Goal: Information Seeking & Learning: Learn about a topic

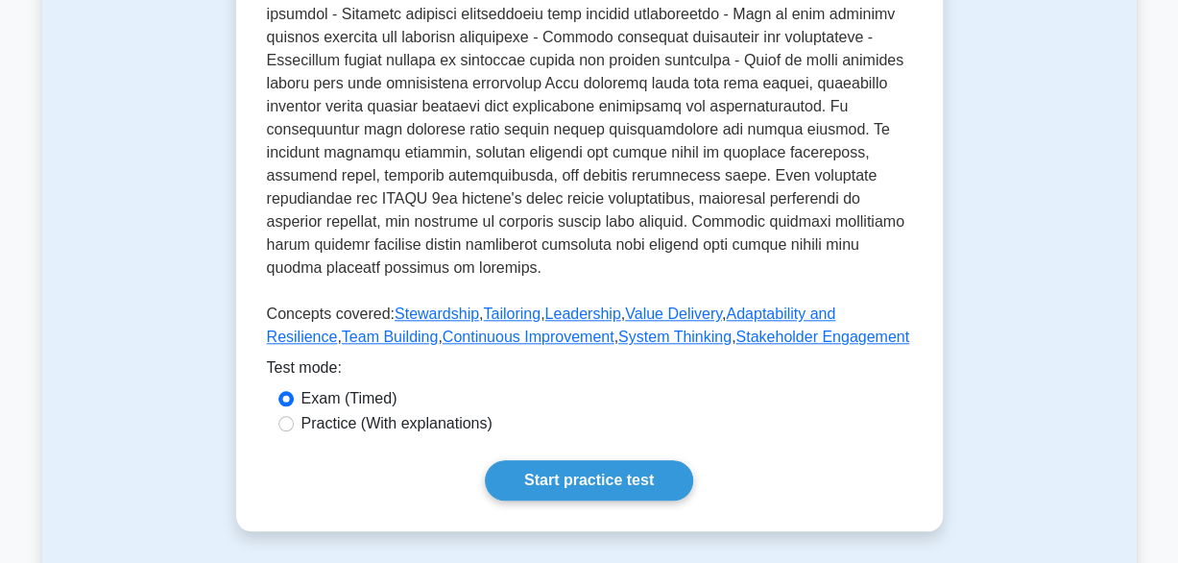
scroll to position [864, 0]
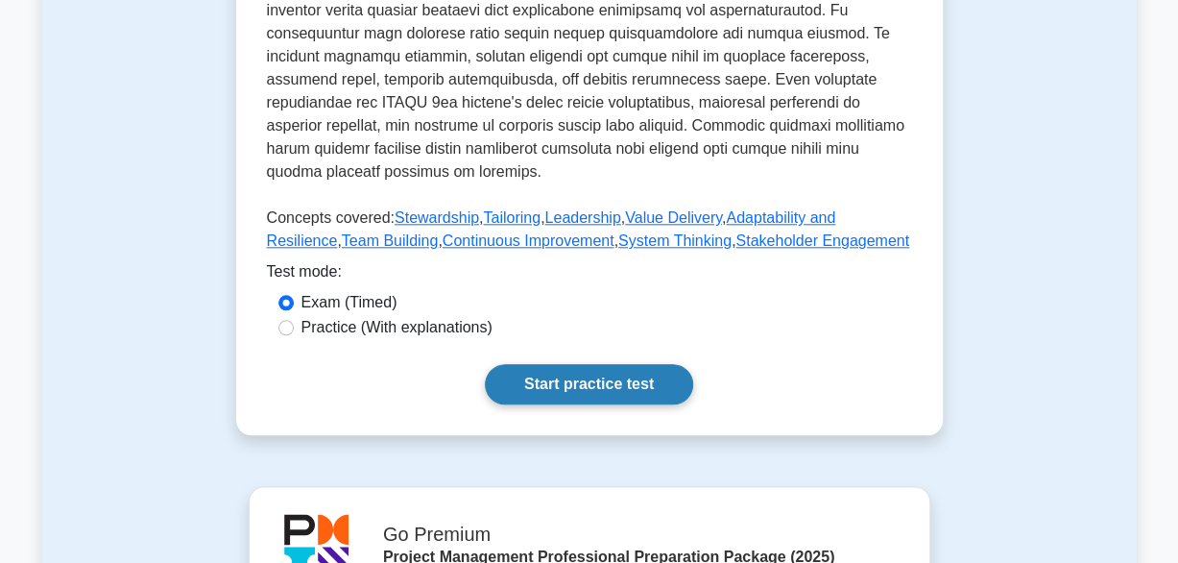
click at [599, 365] on link "Start practice test" at bounding box center [589, 384] width 208 height 40
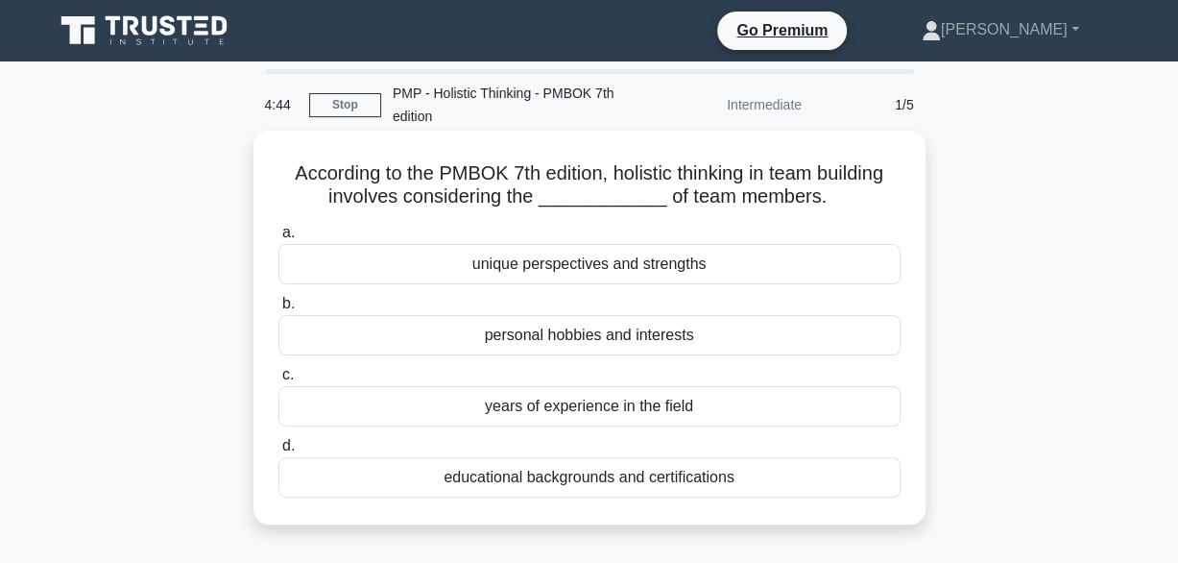
click at [583, 266] on div "unique perspectives and strengths" at bounding box center [589, 264] width 622 height 40
click at [278, 239] on input "a. unique perspectives and strengths" at bounding box center [278, 233] width 0 height 12
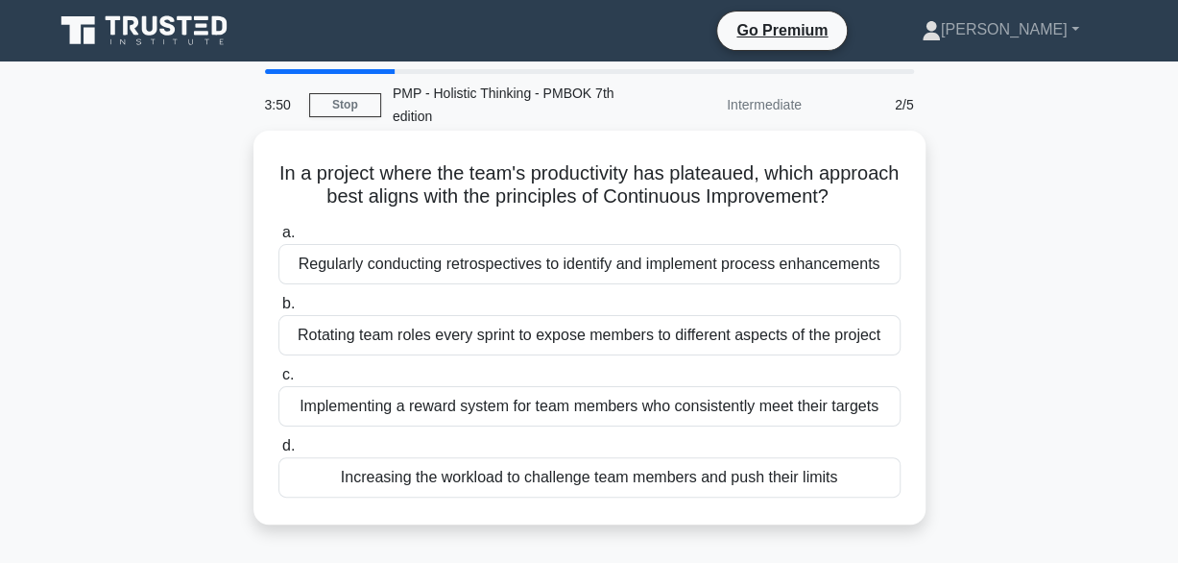
click at [597, 426] on div "Implementing a reward system for team members who consistently meet their targe…" at bounding box center [589, 406] width 622 height 40
click at [278, 381] on input "c. Implementing a reward system for team members who consistently meet their ta…" at bounding box center [278, 375] width 0 height 12
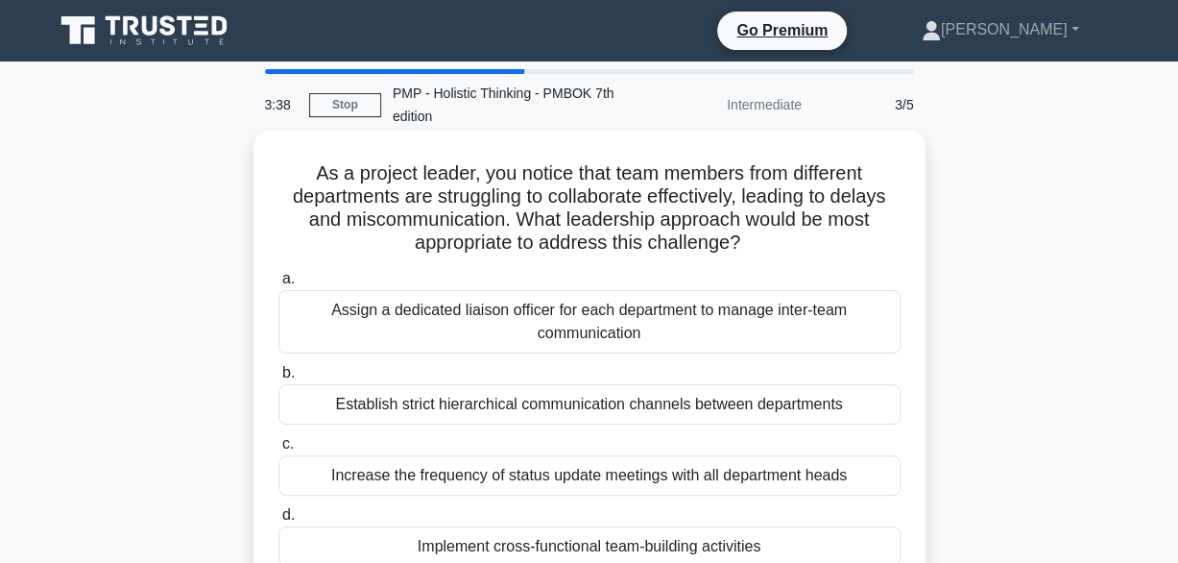
scroll to position [96, 0]
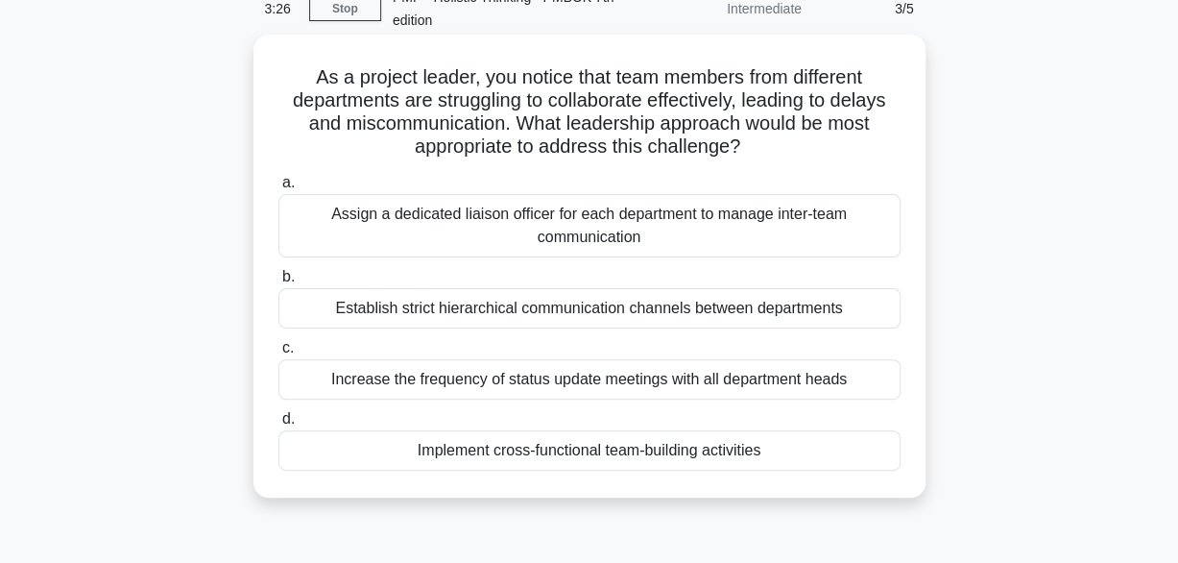
click at [596, 457] on div "Implement cross-functional team-building activities" at bounding box center [589, 450] width 622 height 40
click at [278, 425] on input "d. Implement cross-functional team-building activities" at bounding box center [278, 419] width 0 height 12
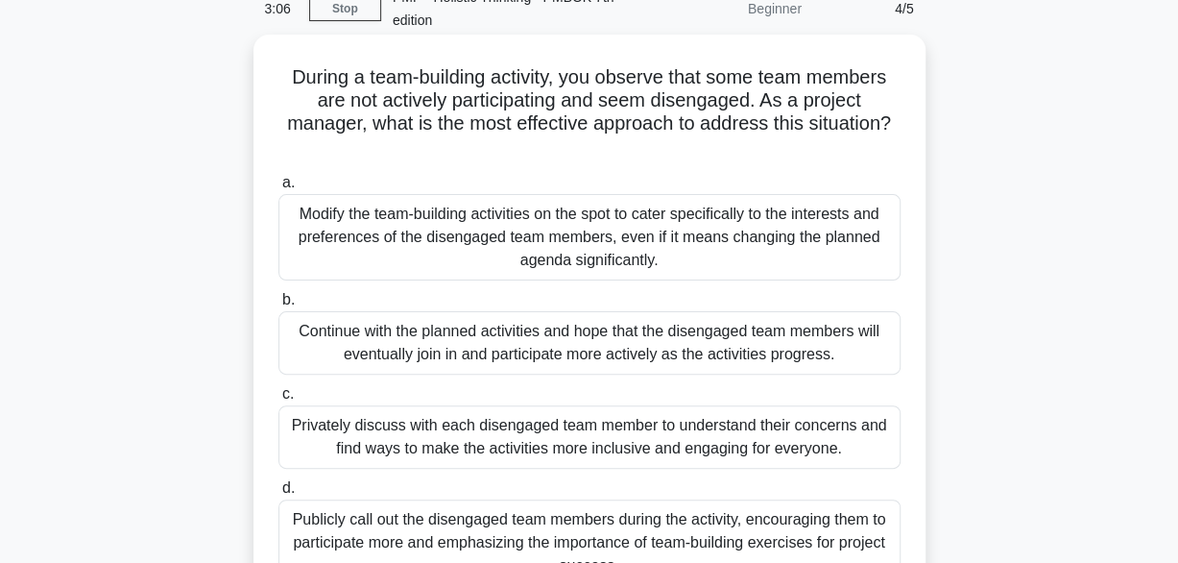
scroll to position [192, 0]
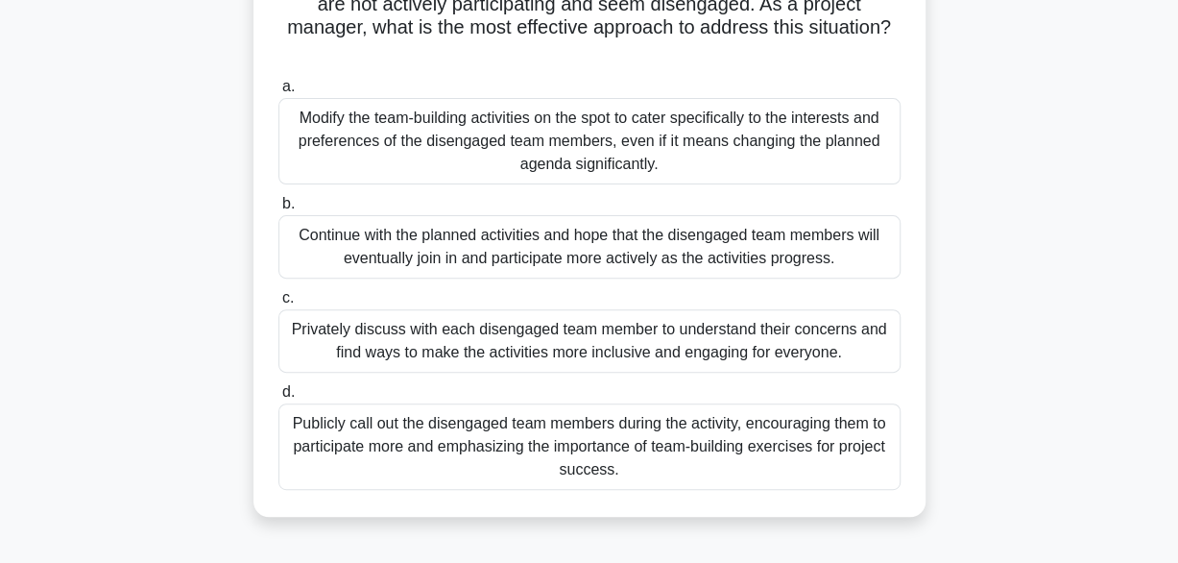
click at [619, 345] on div "Privately discuss with each disengaged team member to understand their concerns…" at bounding box center [589, 340] width 622 height 63
click at [278, 304] on input "c. Privately discuss with each disengaged team member to understand their conce…" at bounding box center [278, 298] width 0 height 12
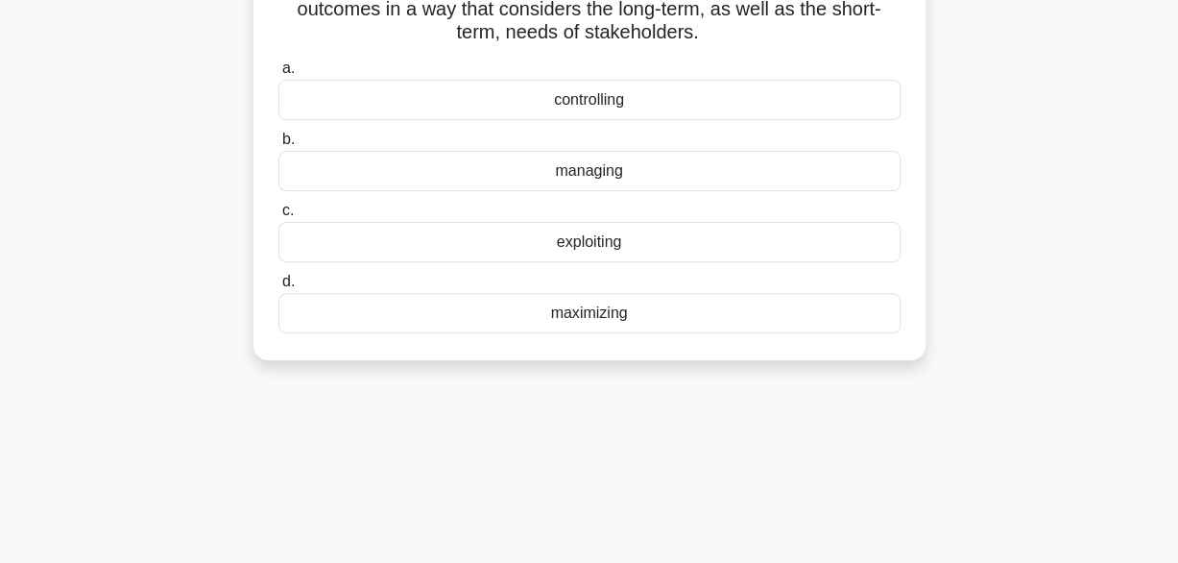
scroll to position [0, 0]
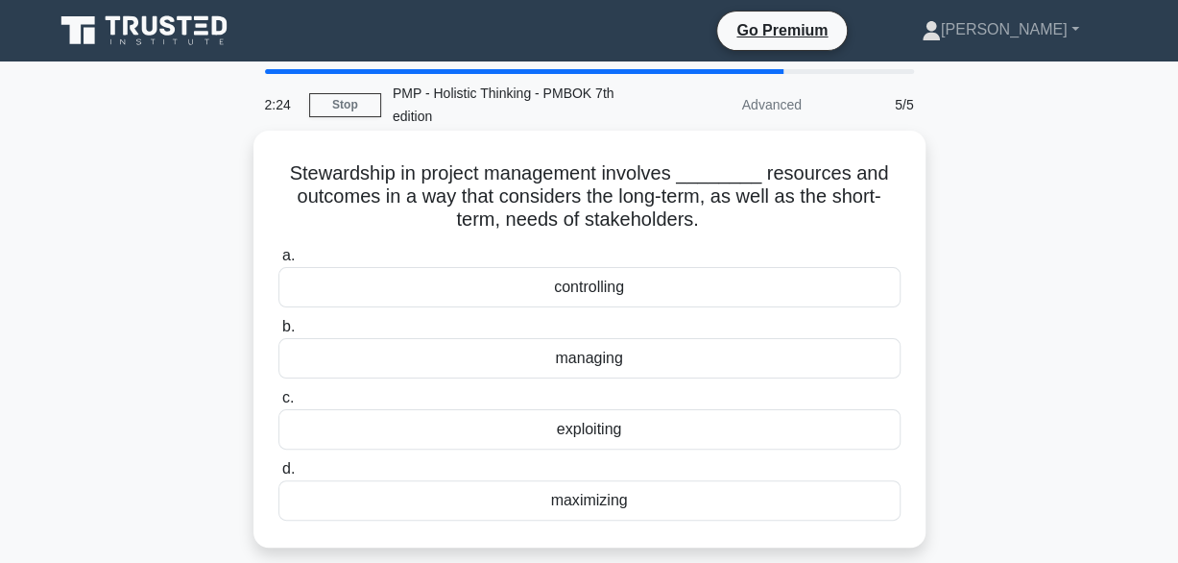
click at [606, 362] on div "managing" at bounding box center [589, 358] width 622 height 40
click at [278, 333] on input "b. managing" at bounding box center [278, 327] width 0 height 12
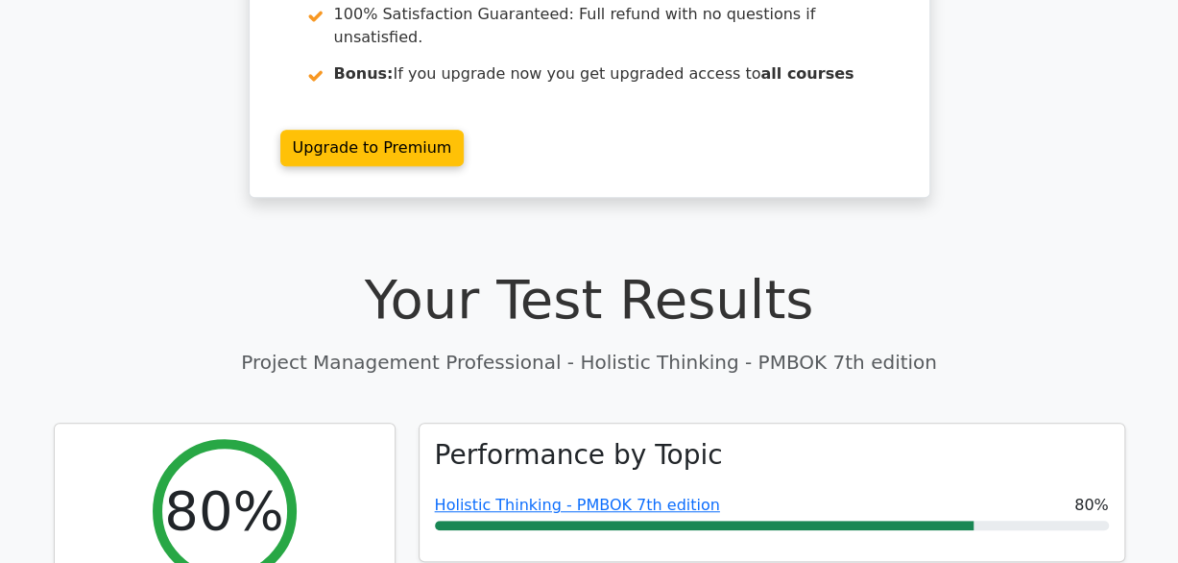
scroll to position [576, 0]
